Goal: Navigation & Orientation: Find specific page/section

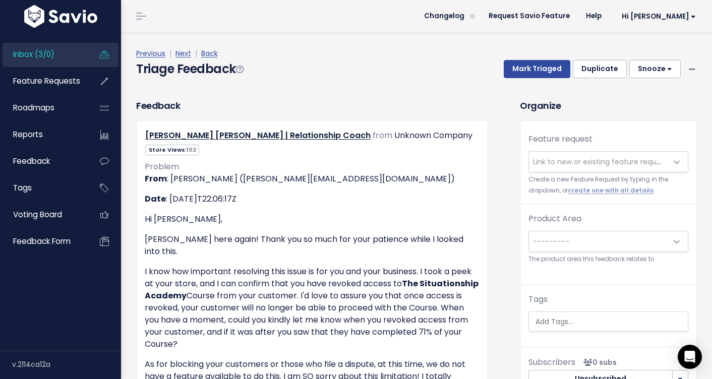
click at [82, 48] on link "Inbox (3/0)" at bounding box center [43, 54] width 81 height 23
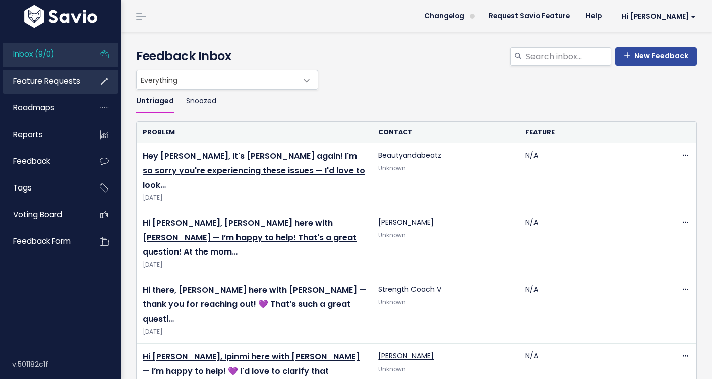
click at [73, 75] on link "Feature Requests" at bounding box center [43, 81] width 81 height 23
